Goal: Information Seeking & Learning: Learn about a topic

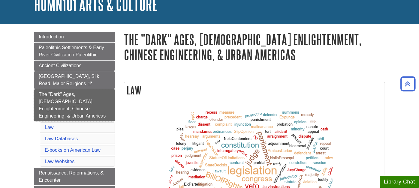
scroll to position [33, 0]
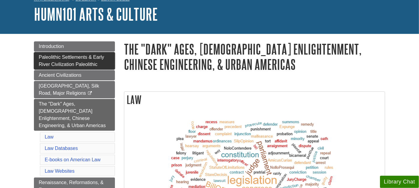
click at [66, 56] on span "Paleolithic Settlements & Early River Civilization Paleolithic" at bounding box center [71, 61] width 65 height 12
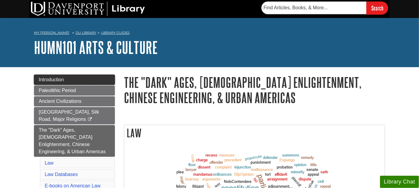
click at [60, 80] on span "Introduction" at bounding box center [51, 79] width 25 height 5
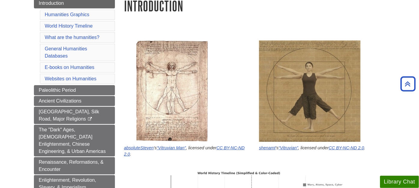
scroll to position [67, 0]
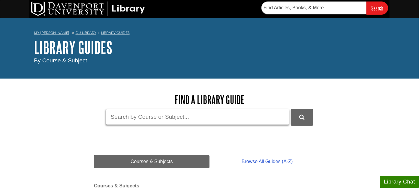
click at [156, 123] on input "Guide Search Terms" at bounding box center [197, 117] width 183 height 16
type input "google scholar"
click at [291, 109] on button "DU Library Guides Search" at bounding box center [302, 117] width 22 height 17
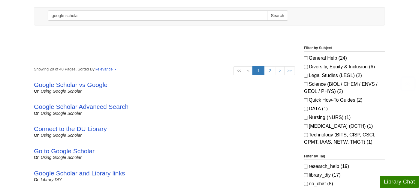
scroll to position [100, 0]
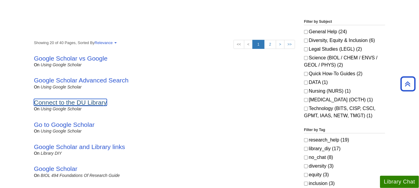
click at [85, 102] on link "Connect to the DU Library" at bounding box center [70, 102] width 73 height 7
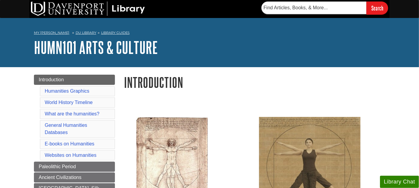
click at [276, 81] on h1 "Introduction" at bounding box center [254, 82] width 261 height 15
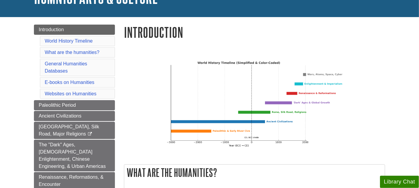
scroll to position [67, 0]
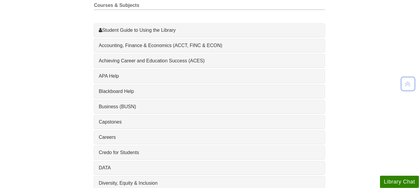
scroll to position [200, 0]
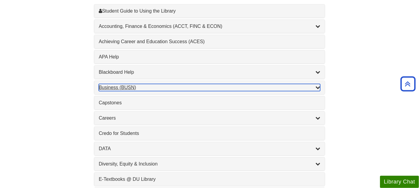
click at [115, 85] on div "Business (BUSN) , 9 guides" at bounding box center [210, 87] width 222 height 7
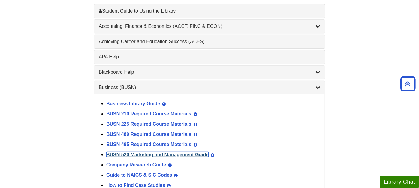
click at [120, 152] on link "BUSN 520 Marketing and Management Guide" at bounding box center [157, 154] width 102 height 5
